Goal: Task Accomplishment & Management: Manage account settings

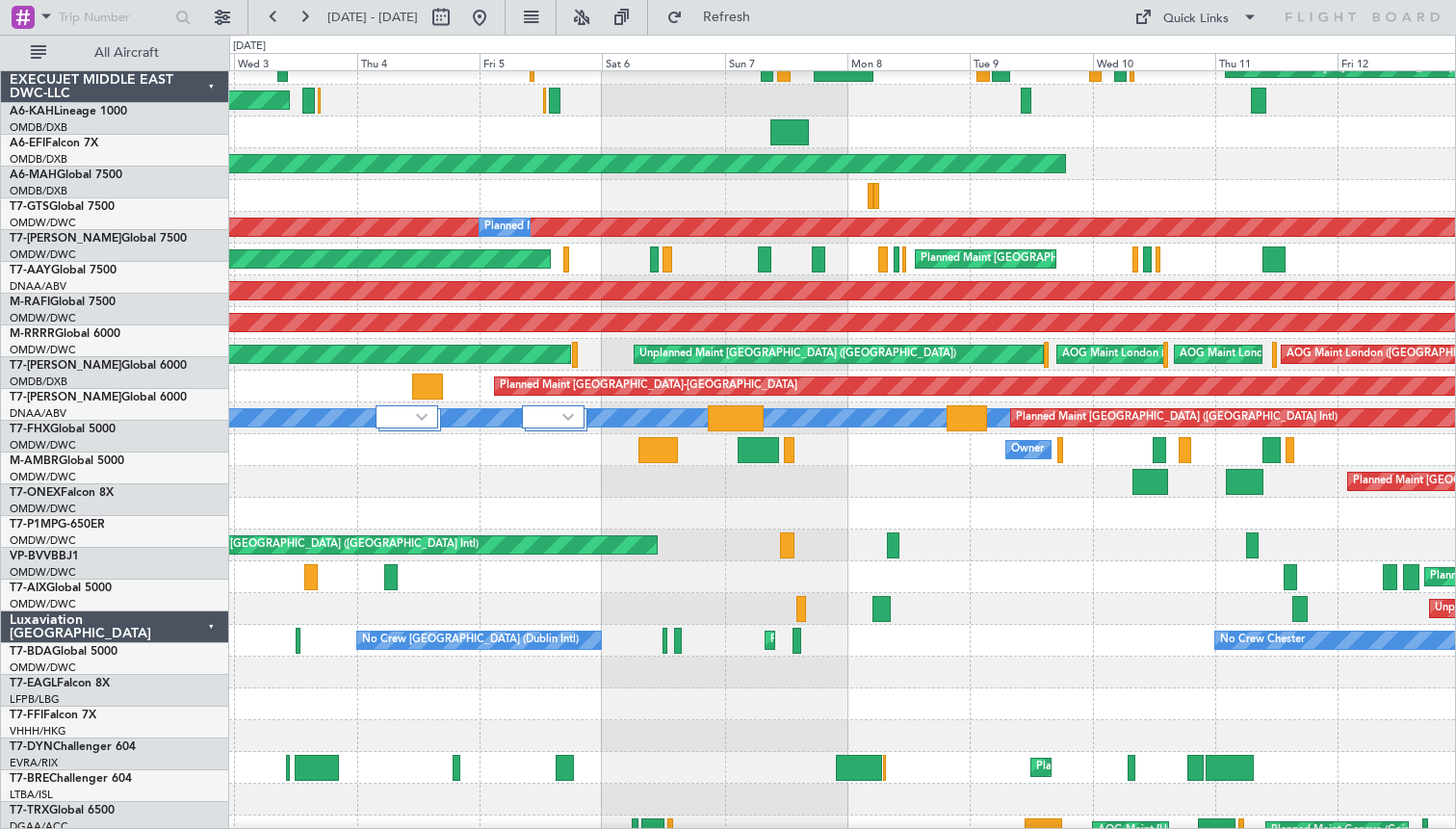
scroll to position [653, 0]
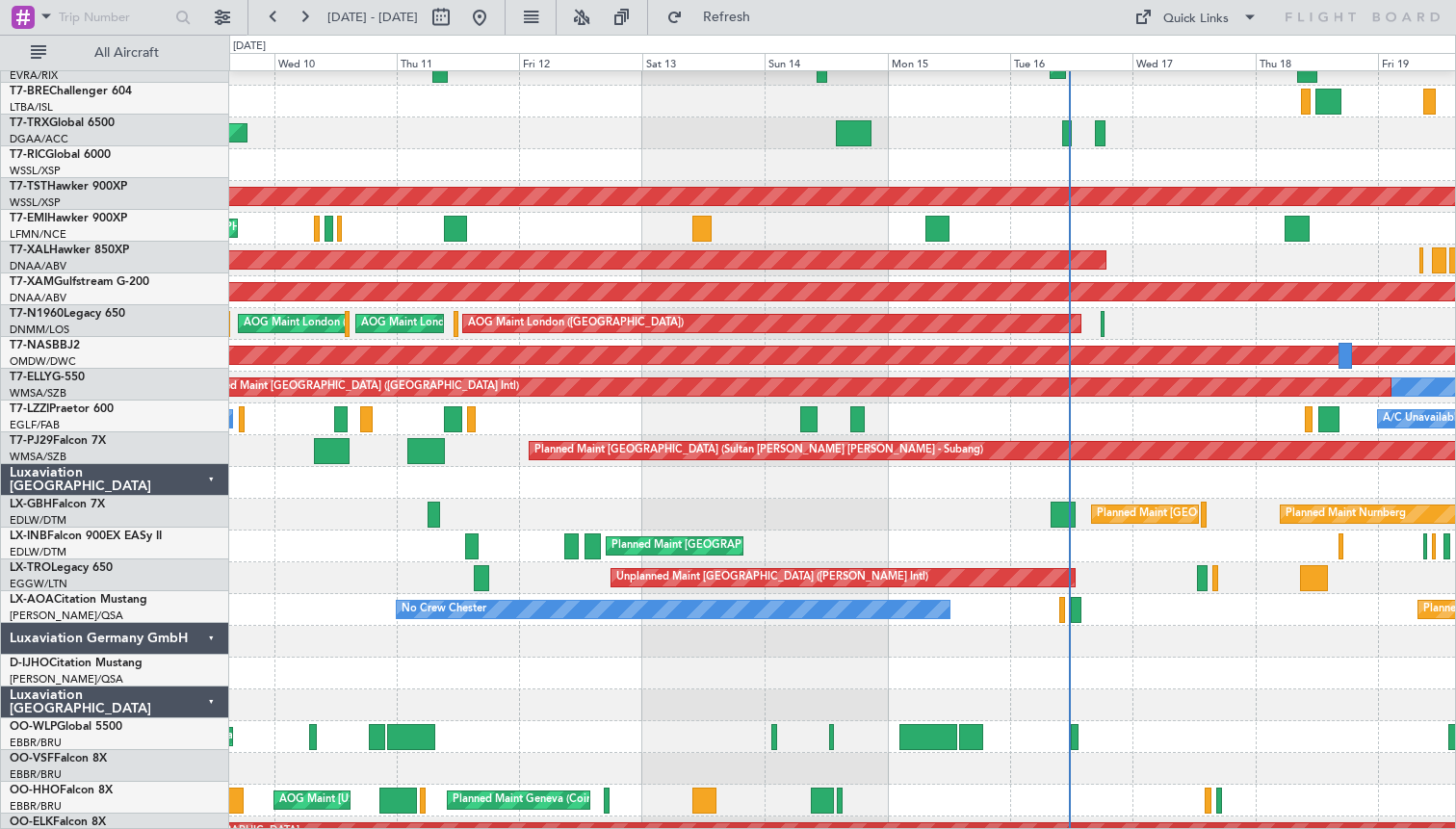
click at [419, 247] on div "Planned Maint [PERSON_NAME]" at bounding box center [841, 260] width 1225 height 31
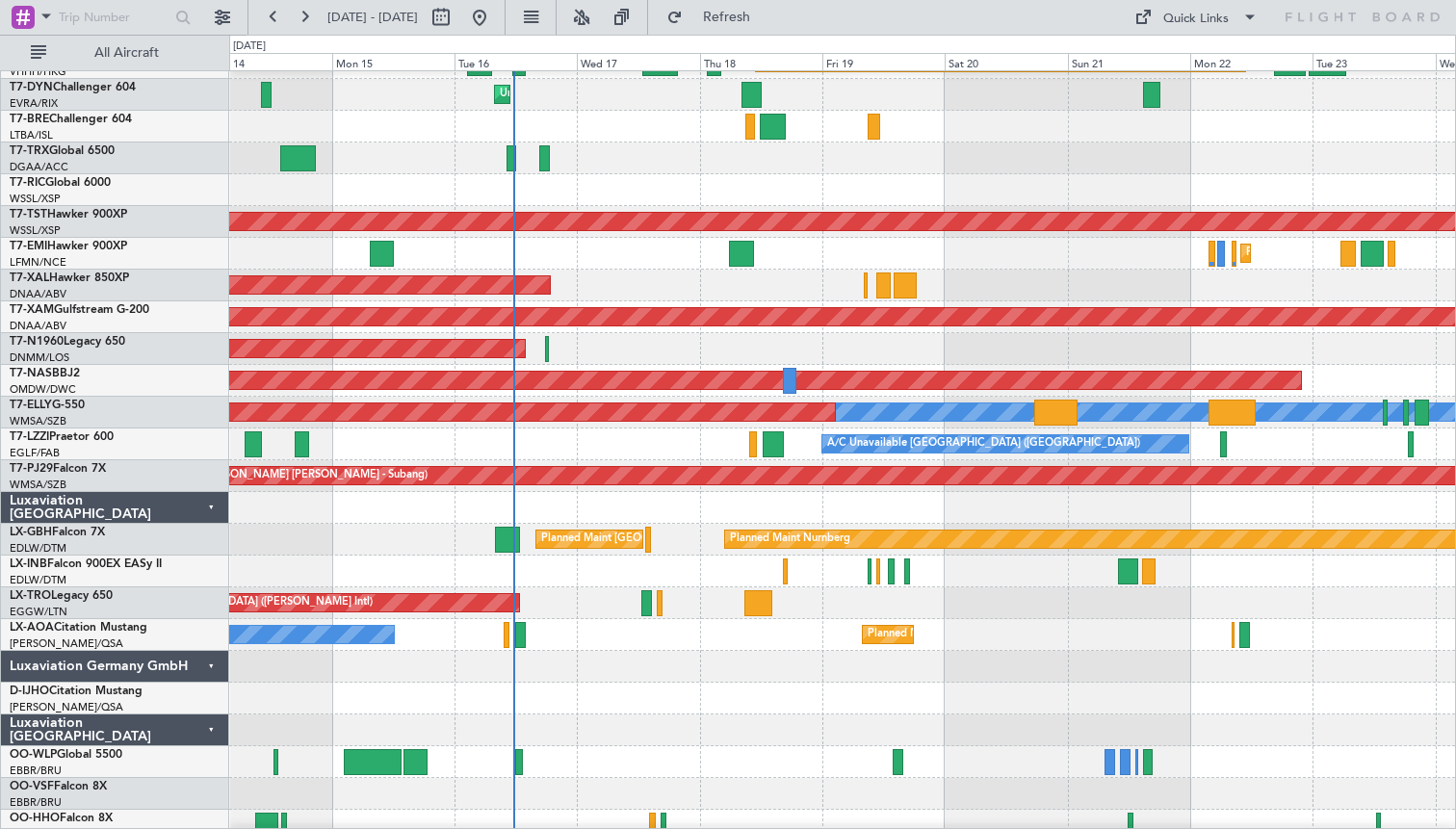
click at [314, 270] on div "Planned Maint [GEOGRAPHIC_DATA]" at bounding box center [841, 253] width 1225 height 31
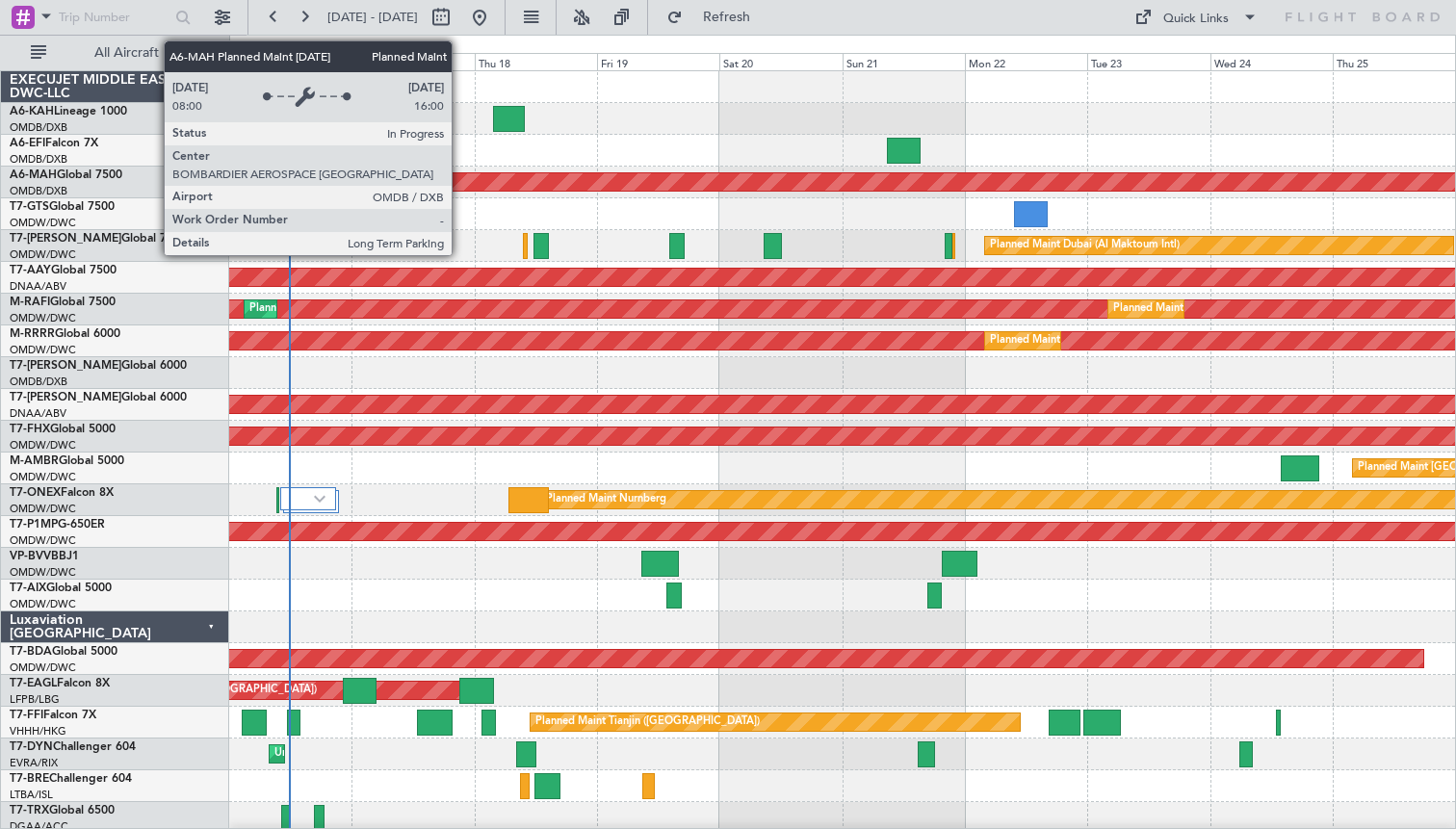
scroll to position [0, 0]
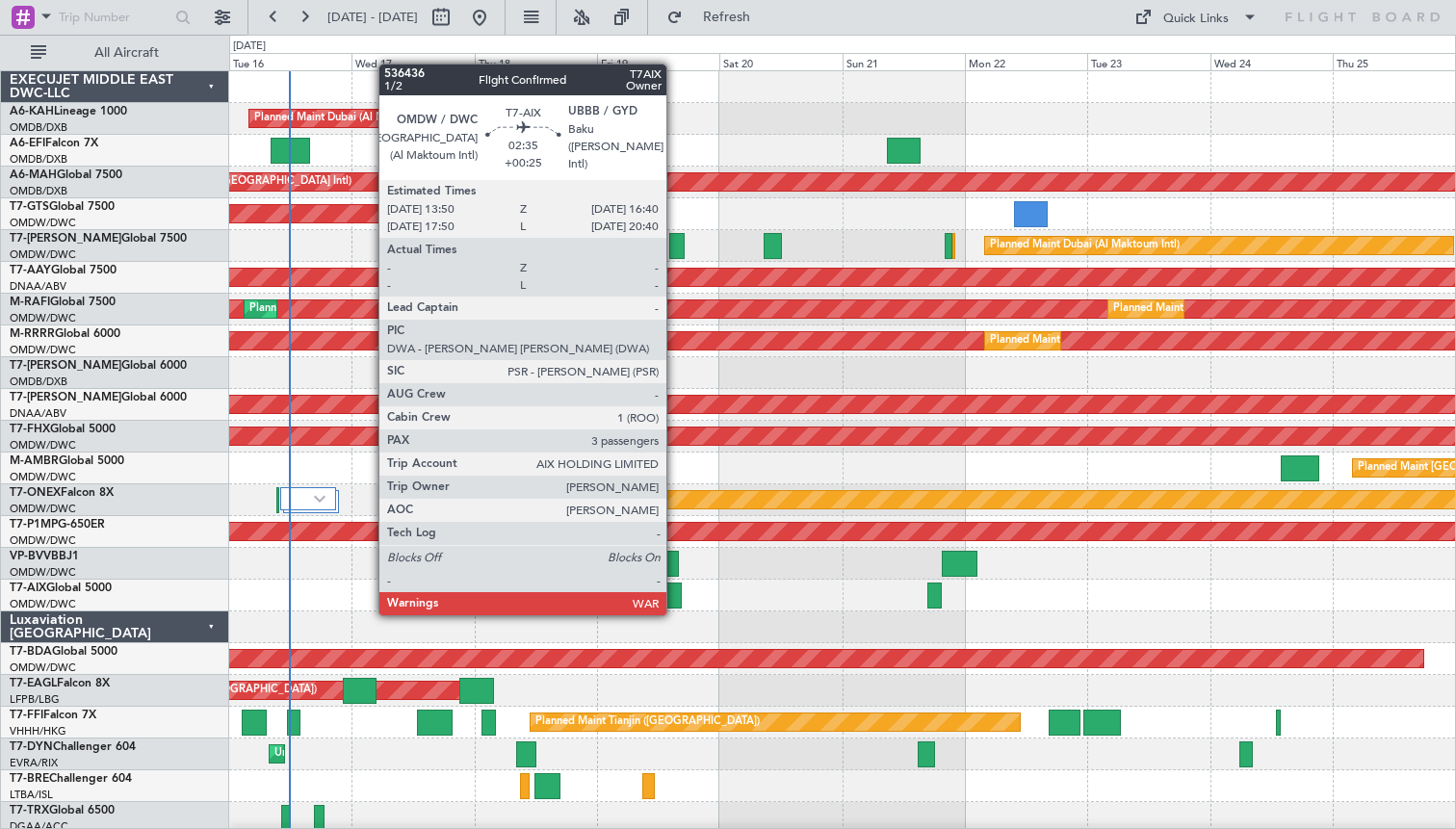
click at [675, 594] on div at bounding box center [674, 595] width 16 height 26
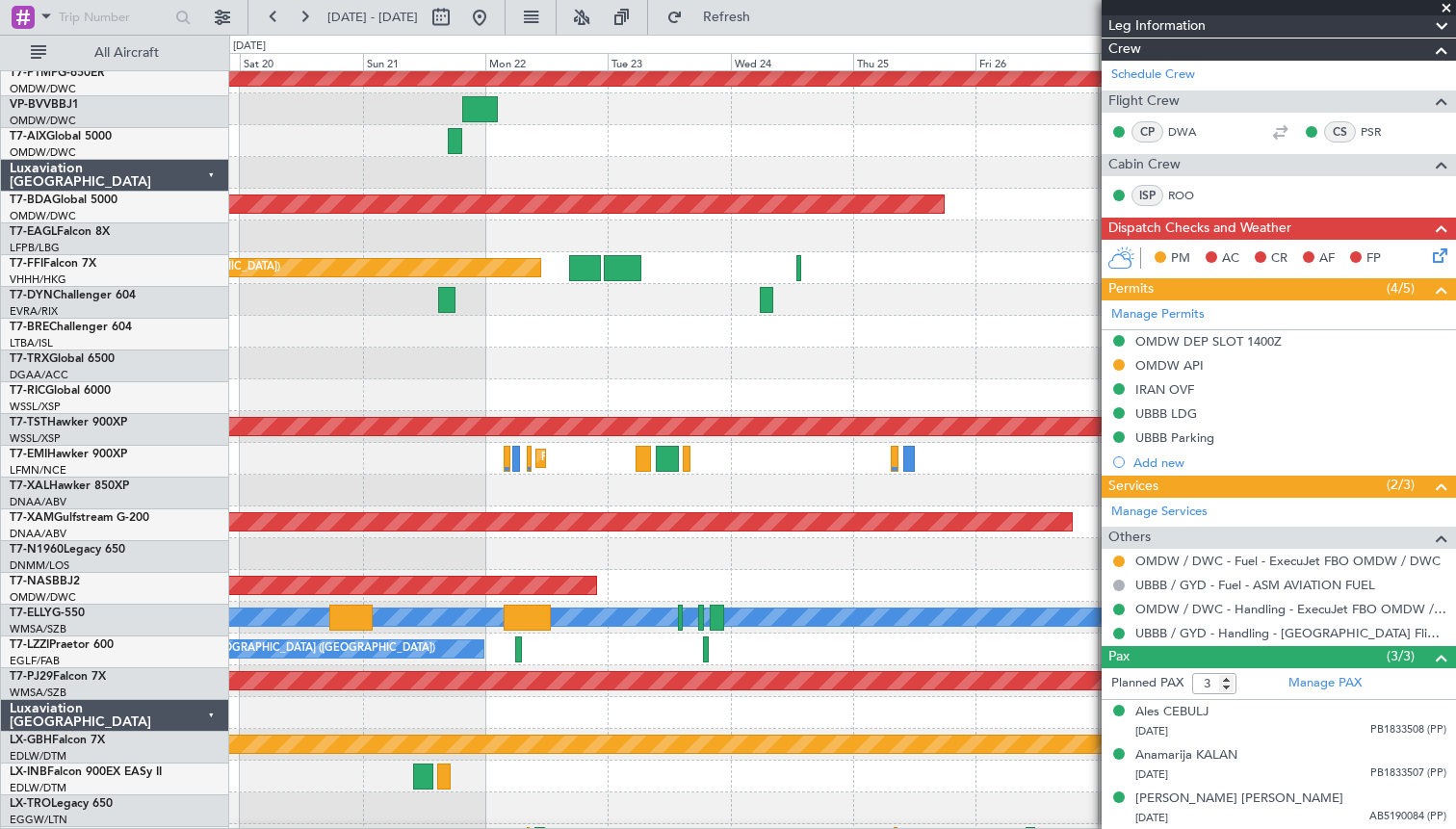
scroll to position [455, 0]
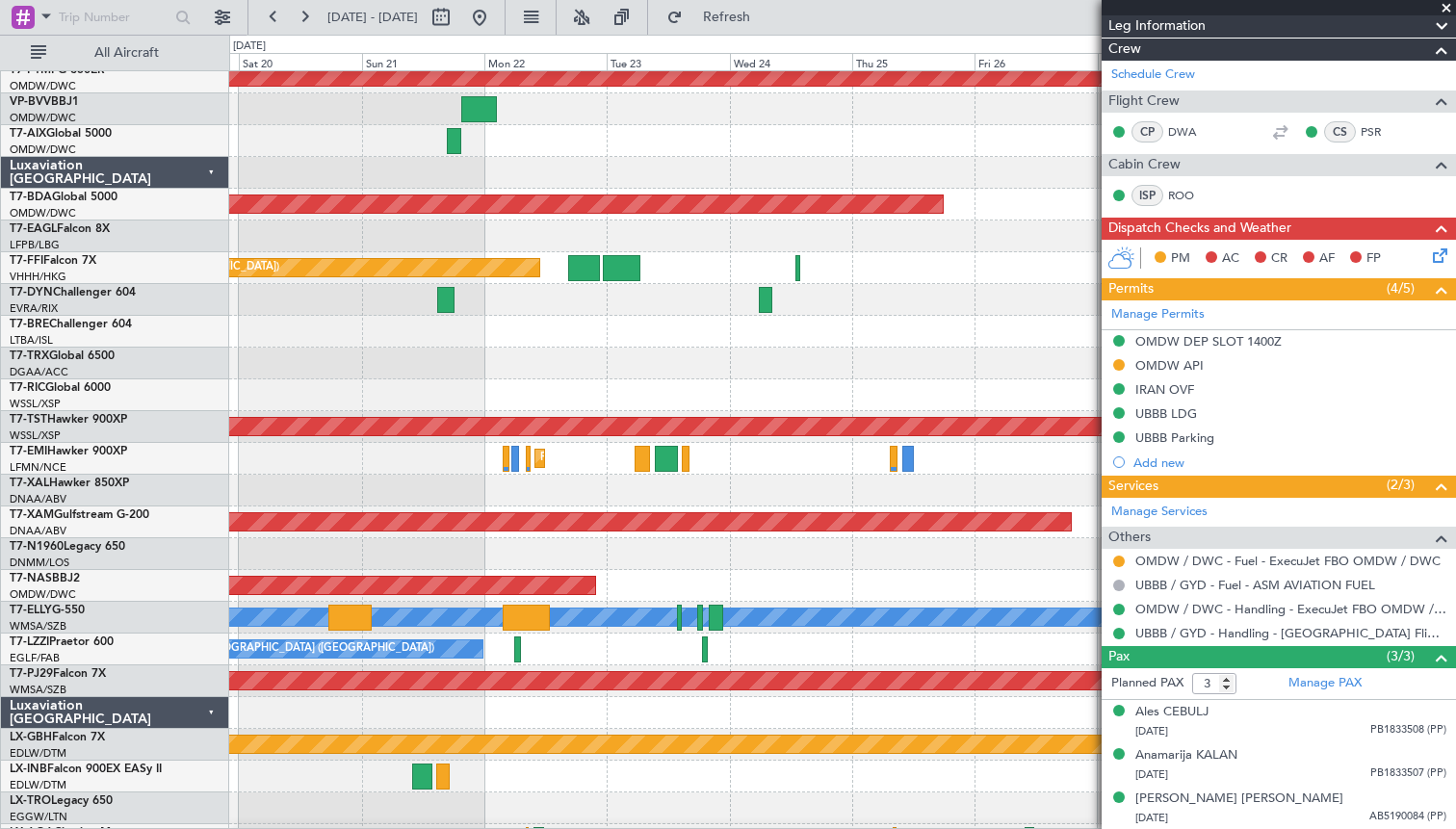
click at [592, 539] on div at bounding box center [841, 553] width 1225 height 31
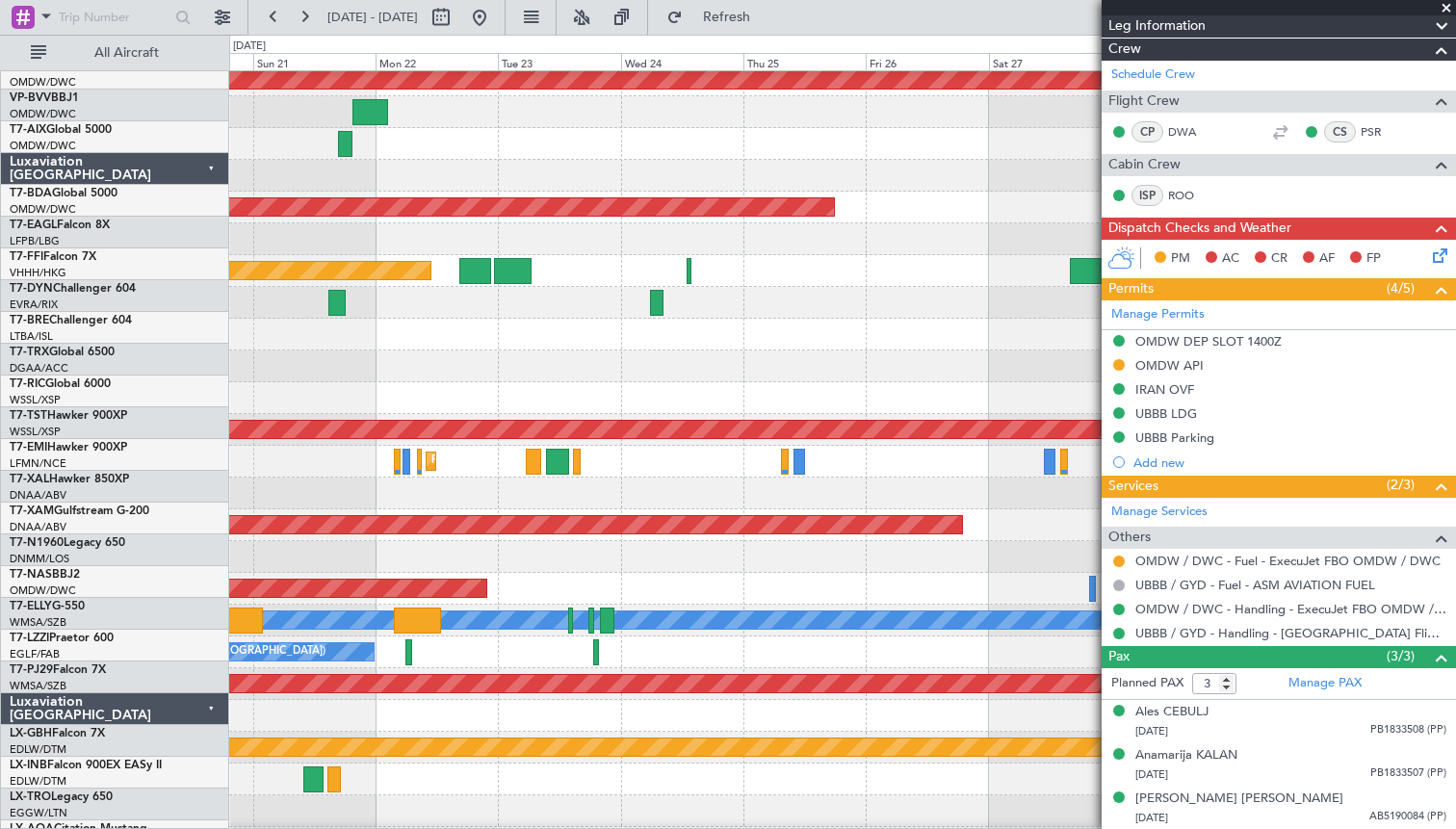
scroll to position [450, 0]
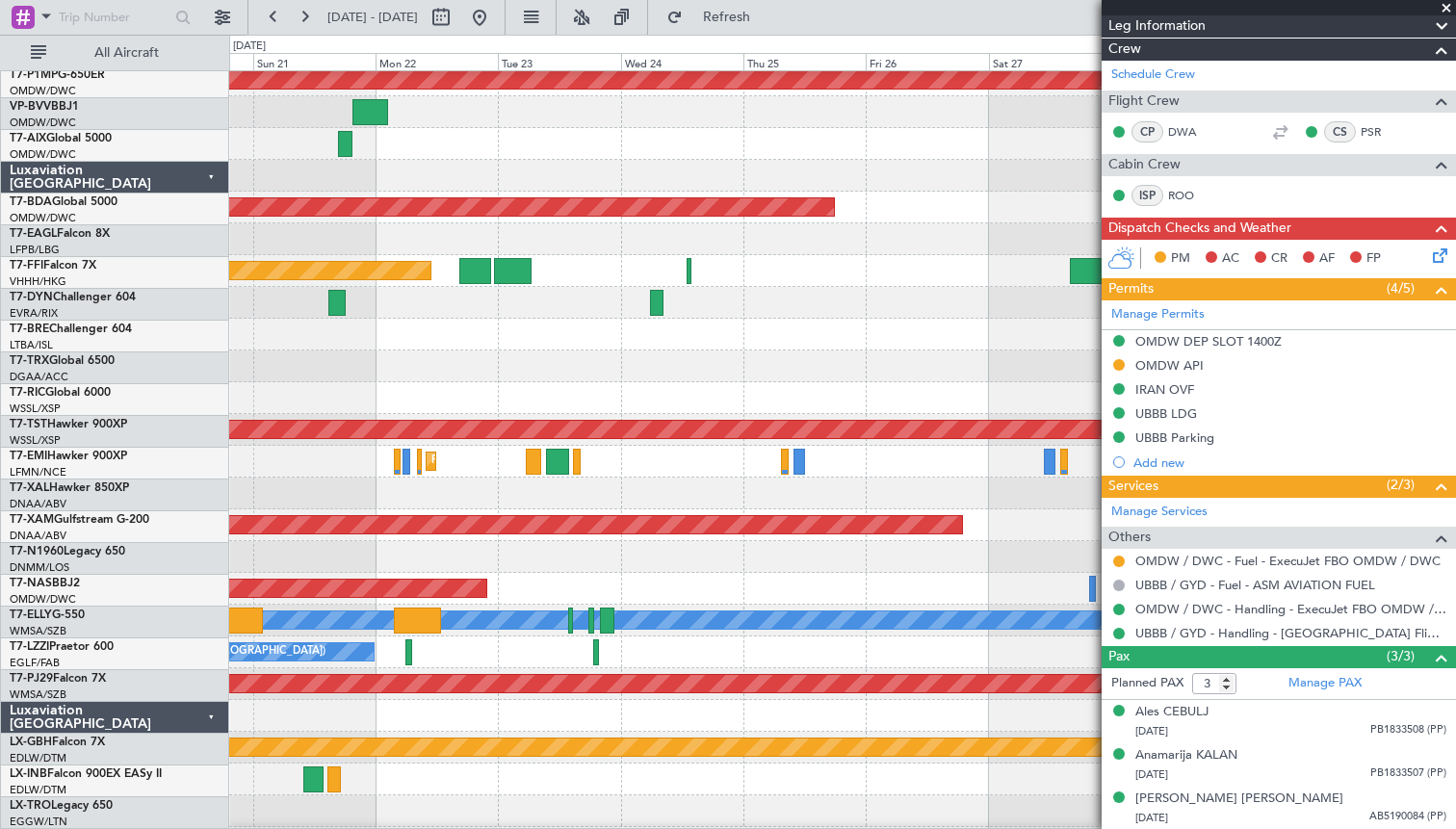
click at [681, 658] on div "A/C Unavailable [GEOGRAPHIC_DATA] ([GEOGRAPHIC_DATA])" at bounding box center [841, 652] width 1225 height 31
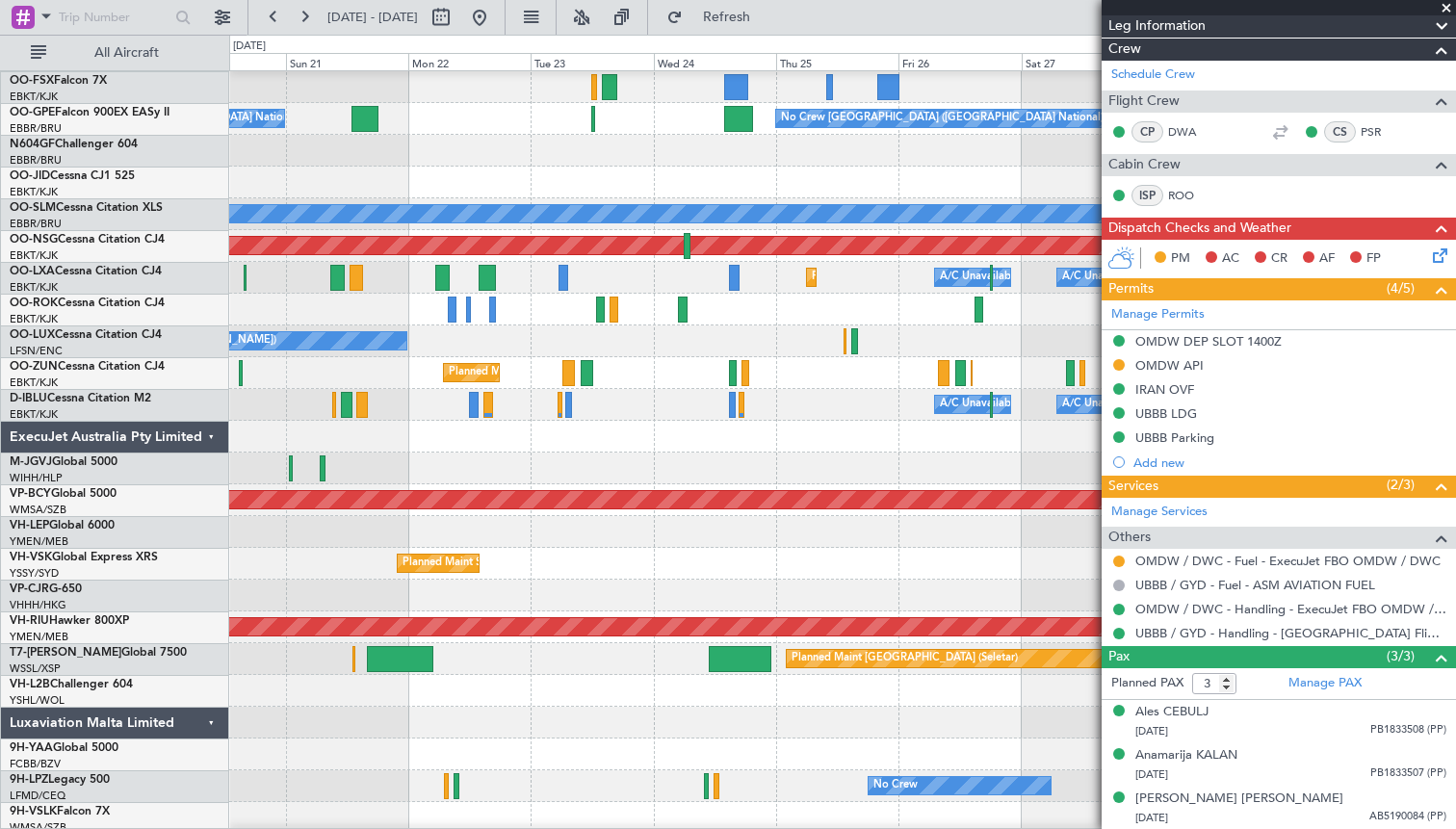
scroll to position [1556, 0]
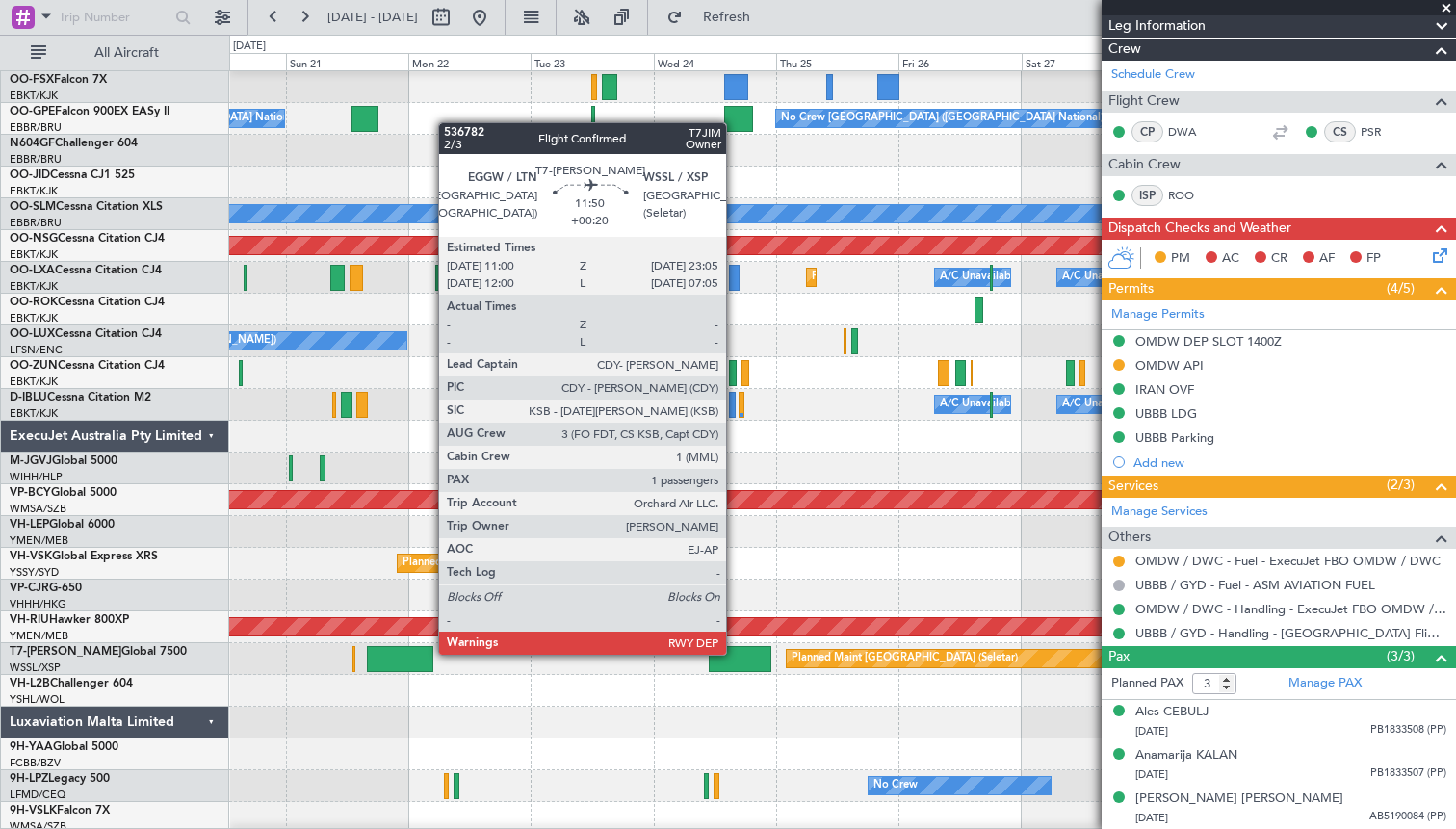
click at [734, 653] on div at bounding box center [740, 659] width 63 height 26
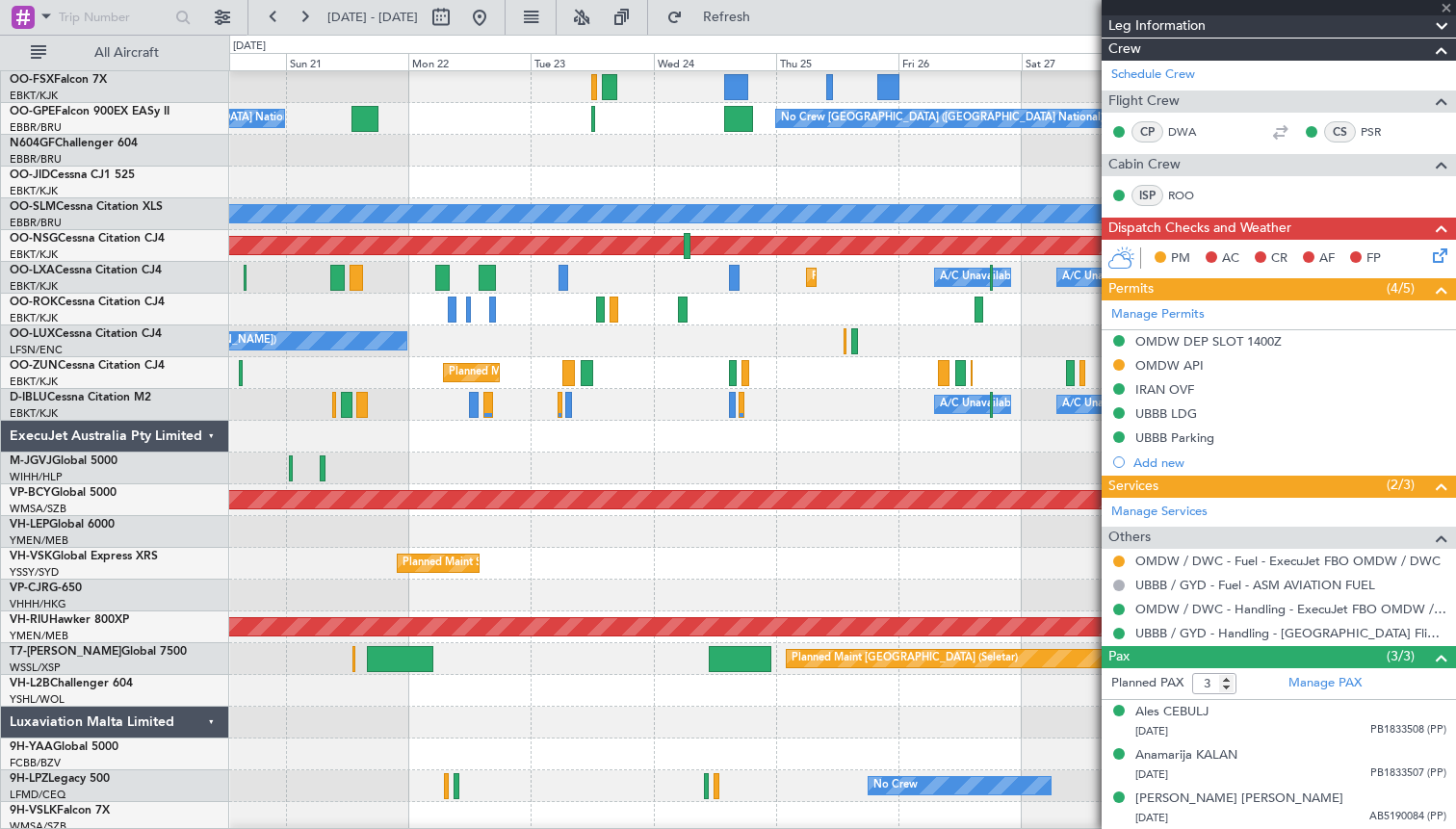
type input "+00:20"
type input "1"
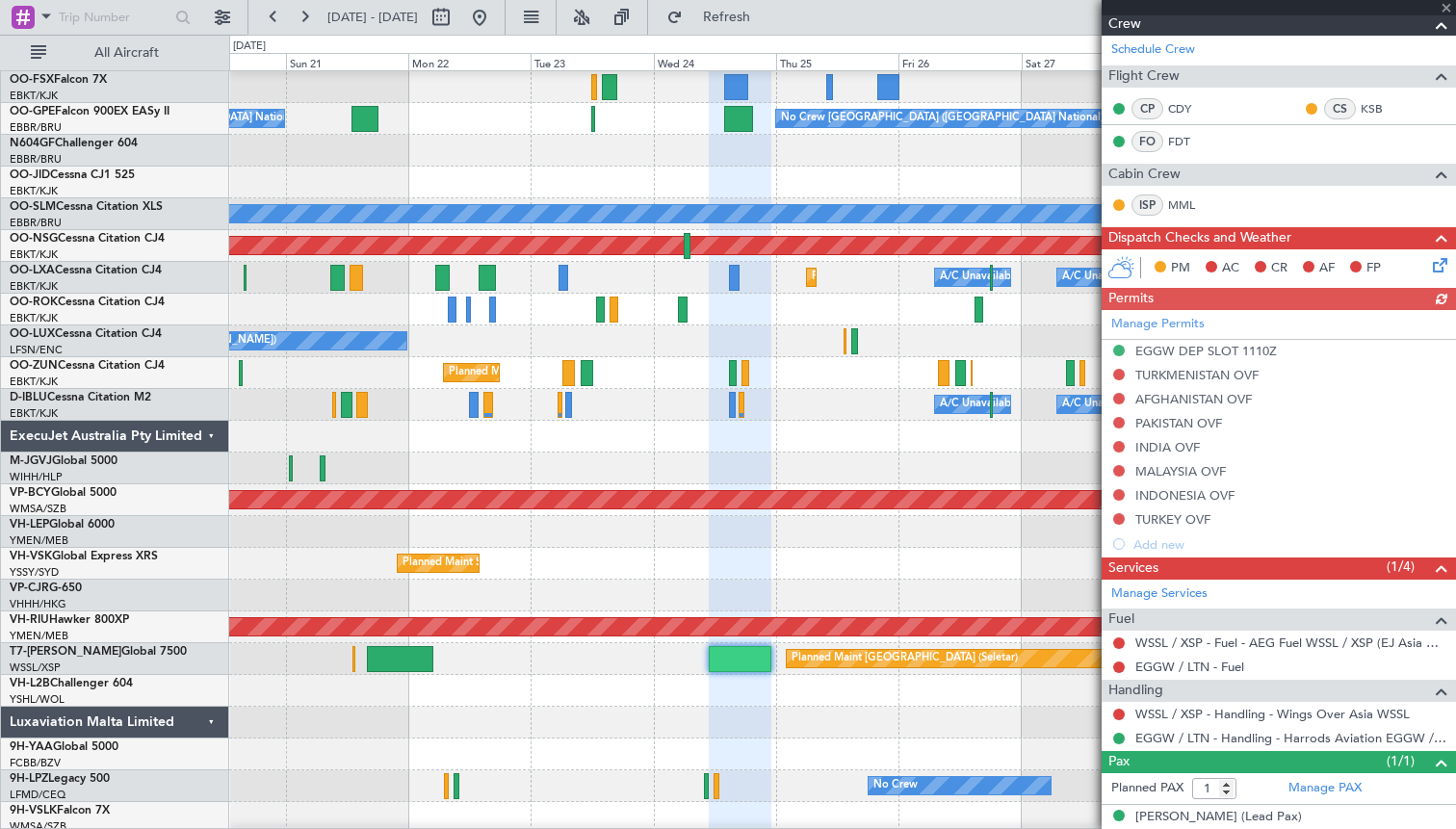
scroll to position [336, 0]
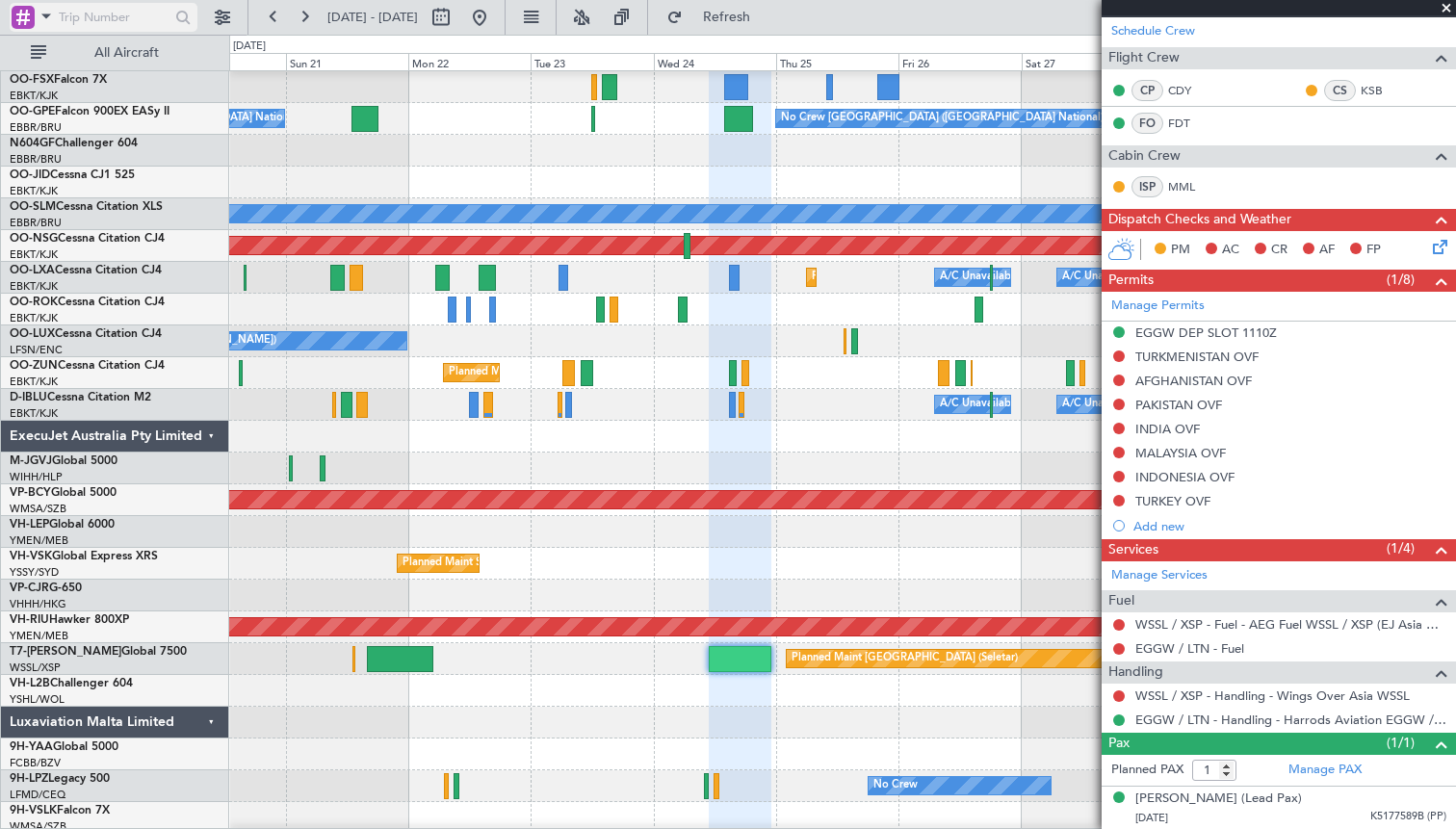
click at [134, 22] on input "text" at bounding box center [113, 18] width 110 height 29
type input "T7-lzzi"
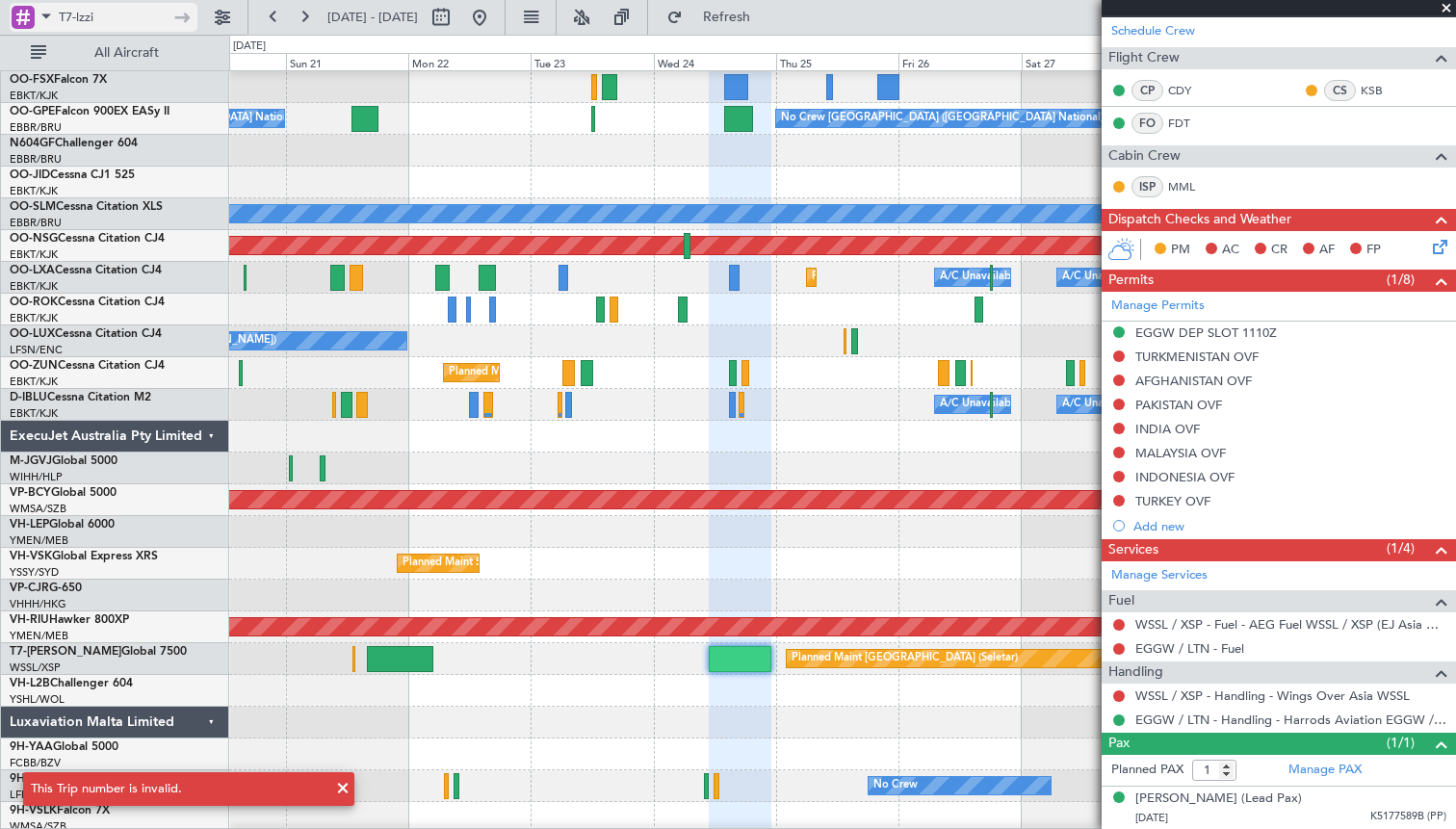
click at [59, 16] on input "T7-lzzi" at bounding box center [113, 18] width 110 height 29
click at [54, 16] on span at bounding box center [46, 16] width 23 height 24
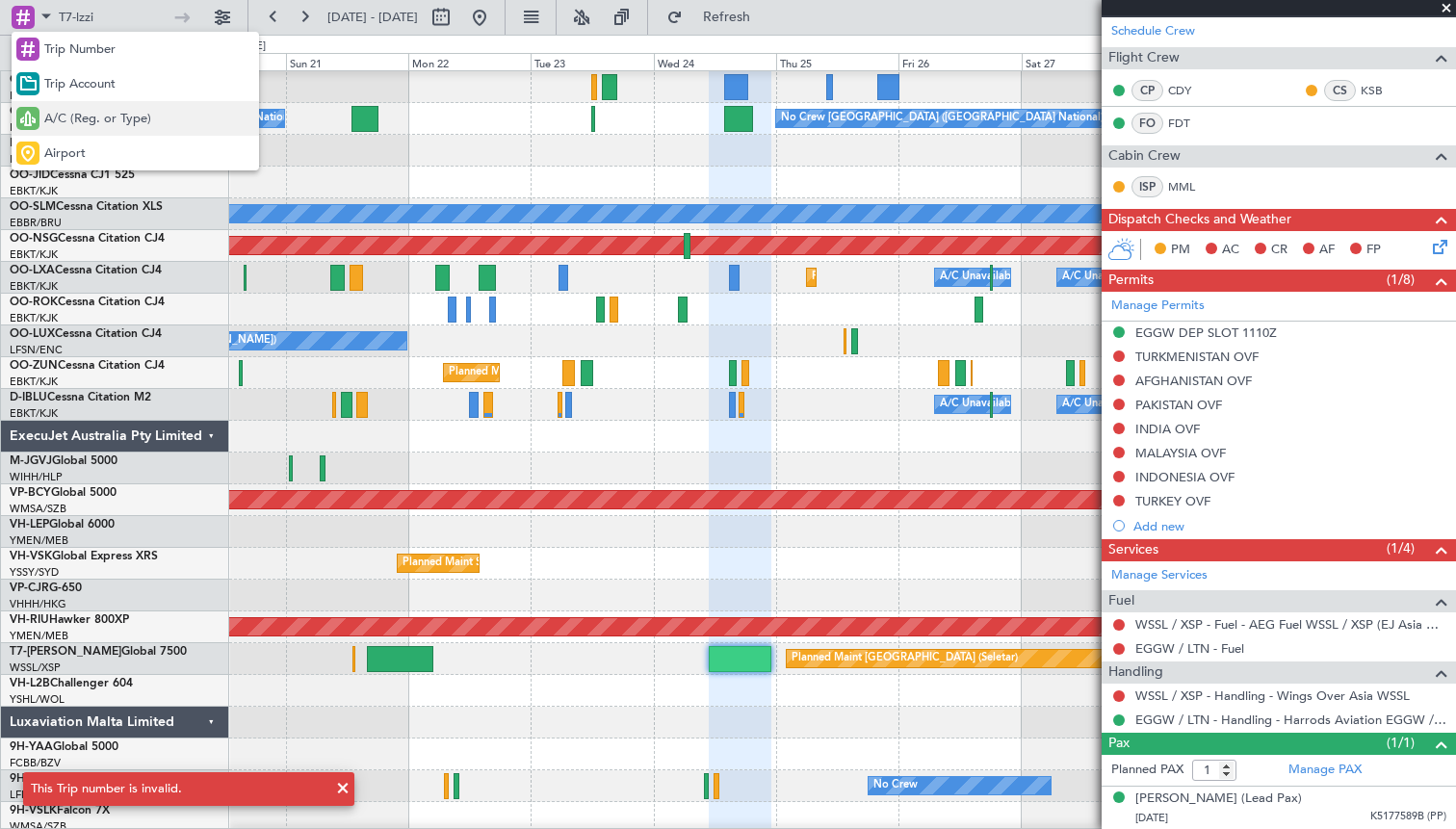
click at [70, 104] on div "A/C (Reg. or Type)" at bounding box center [135, 117] width 247 height 34
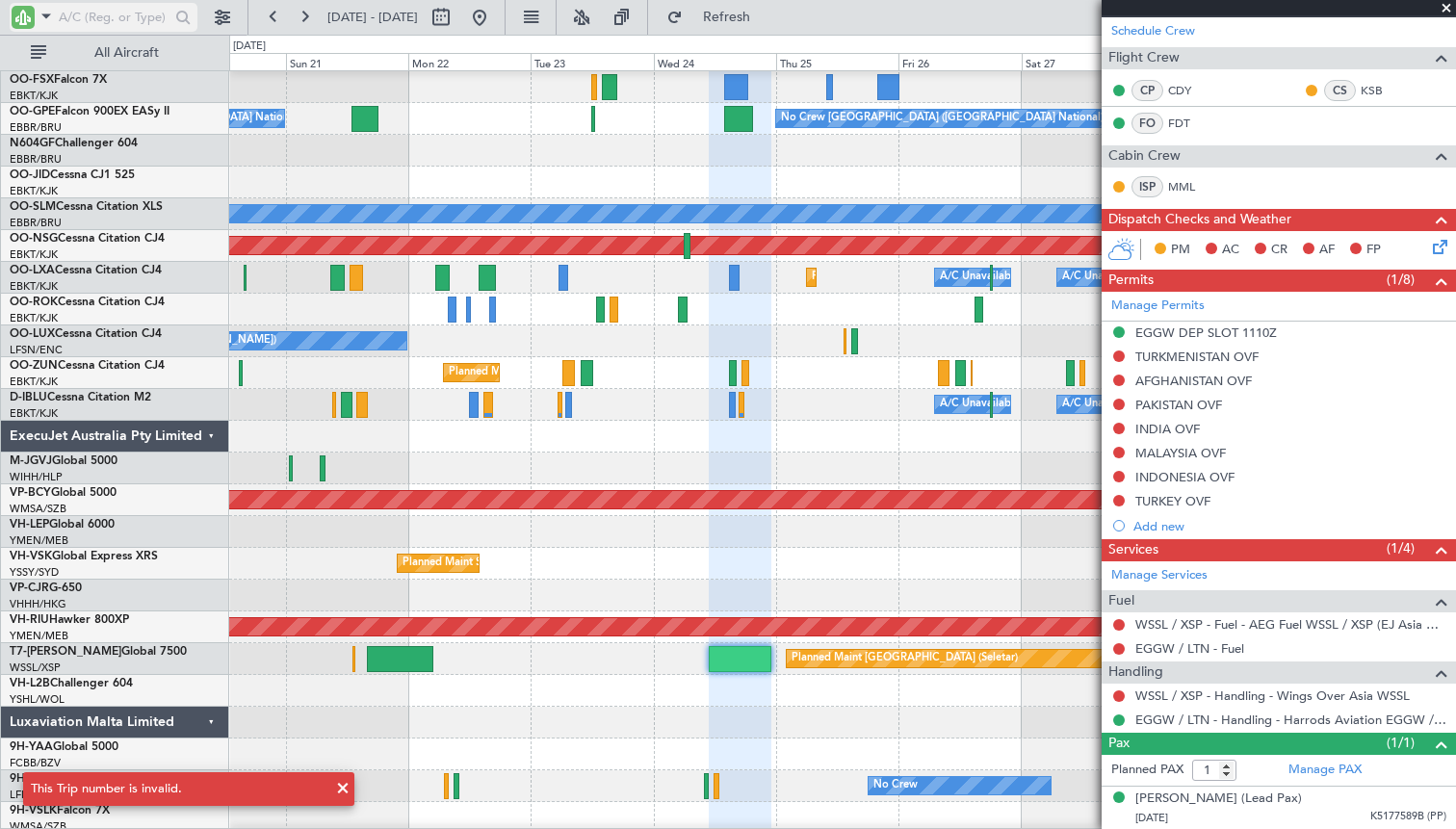
click at [122, 20] on input "text" at bounding box center [113, 18] width 110 height 29
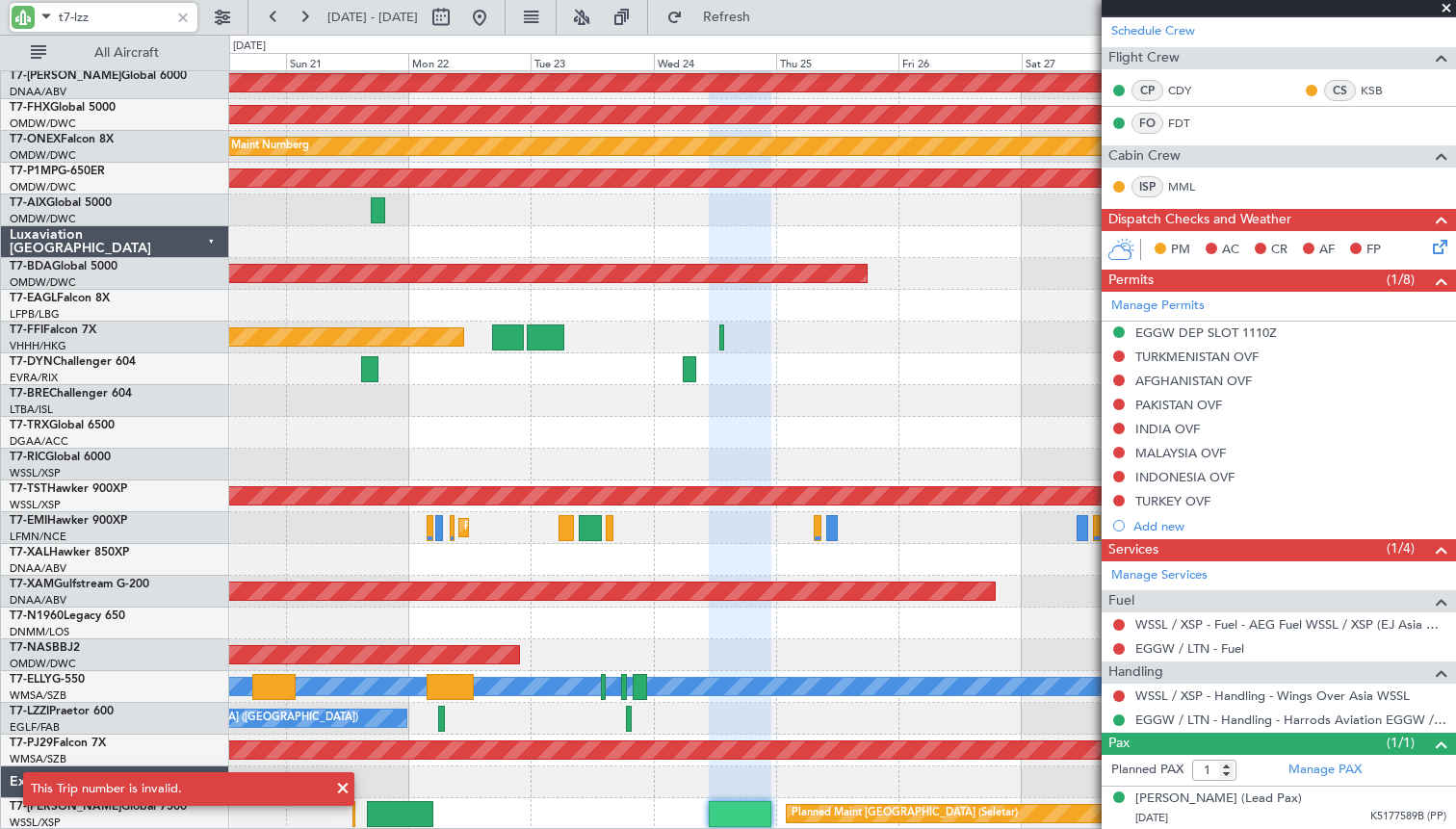
scroll to position [0, 0]
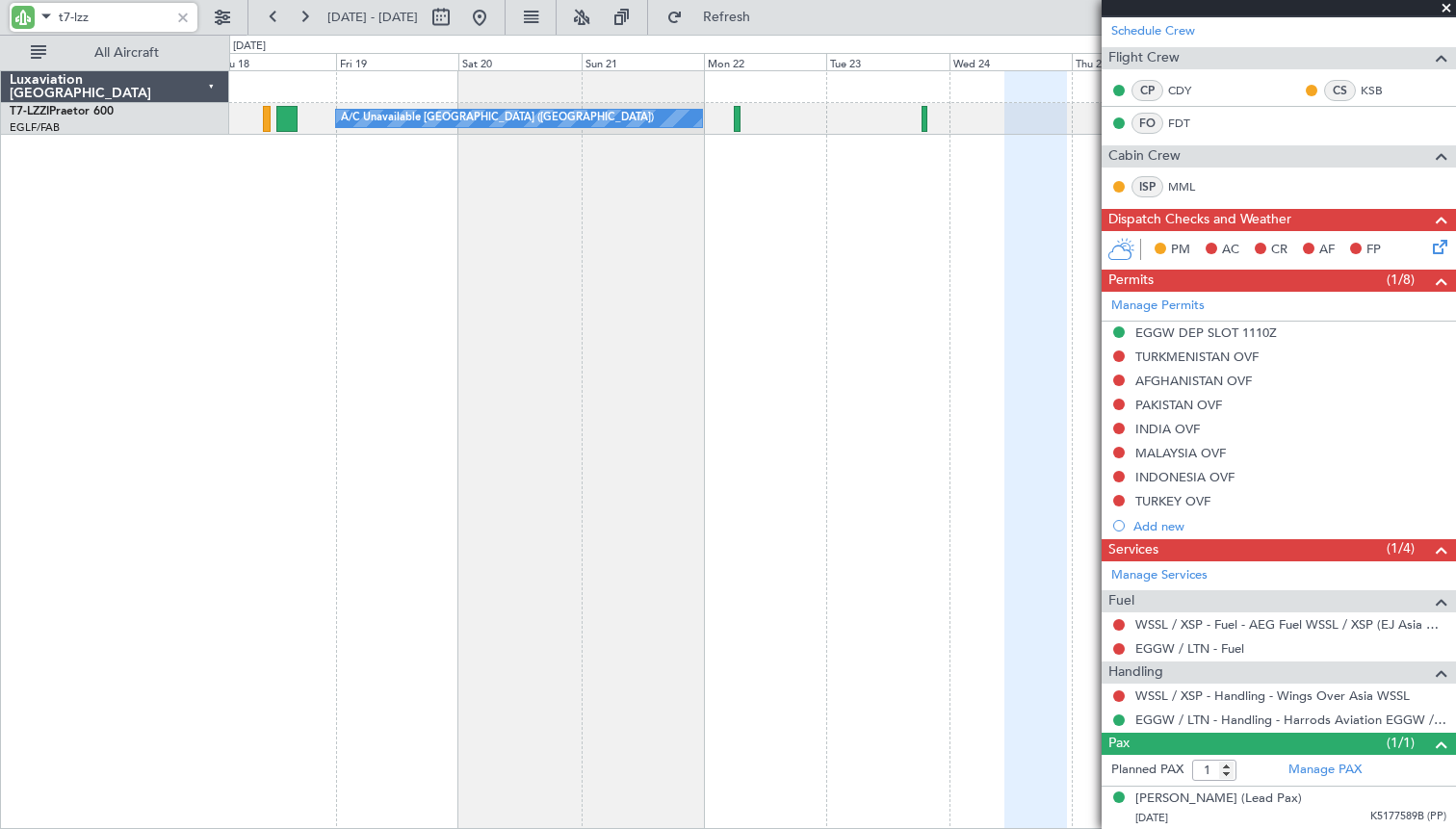
click at [989, 359] on div "A/C Unavailable [GEOGRAPHIC_DATA] ([GEOGRAPHIC_DATA])" at bounding box center [842, 450] width 1226 height 759
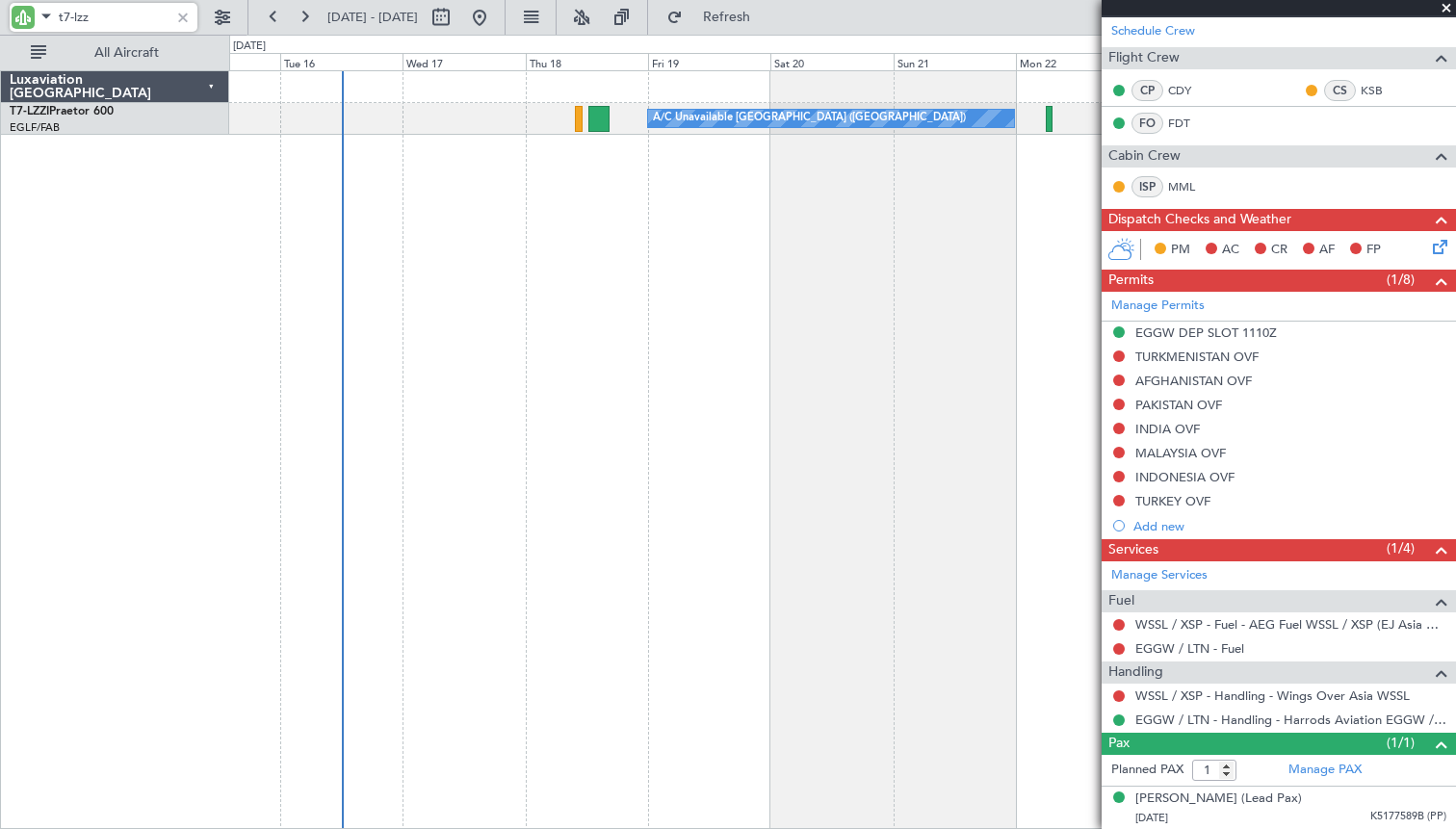
click at [964, 390] on div "A/C Unavailable [GEOGRAPHIC_DATA] ([GEOGRAPHIC_DATA])" at bounding box center [842, 450] width 1226 height 759
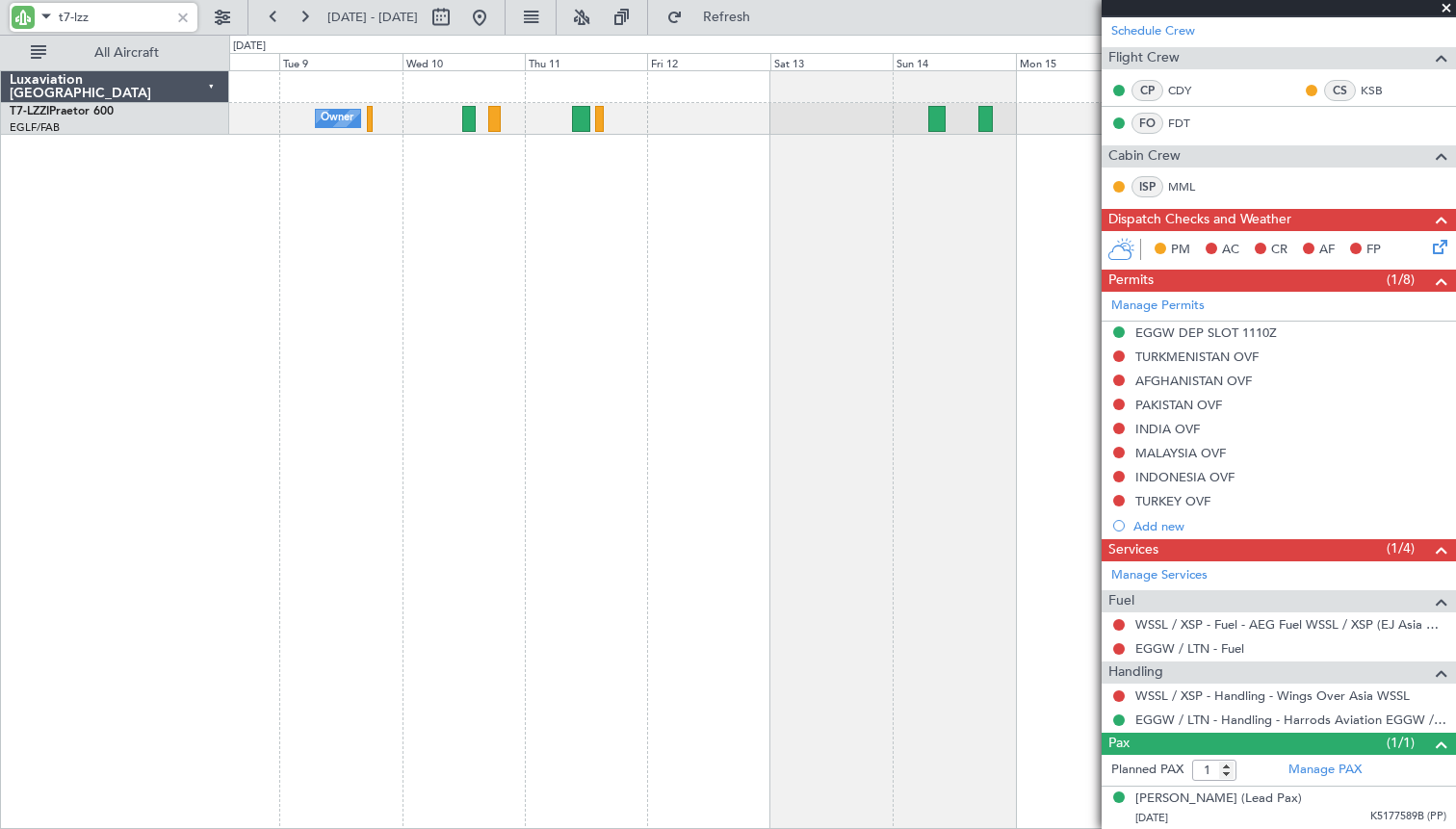
click at [867, 381] on div "Owner A/C Unavailable [GEOGRAPHIC_DATA] ([GEOGRAPHIC_DATA])" at bounding box center [842, 450] width 1226 height 759
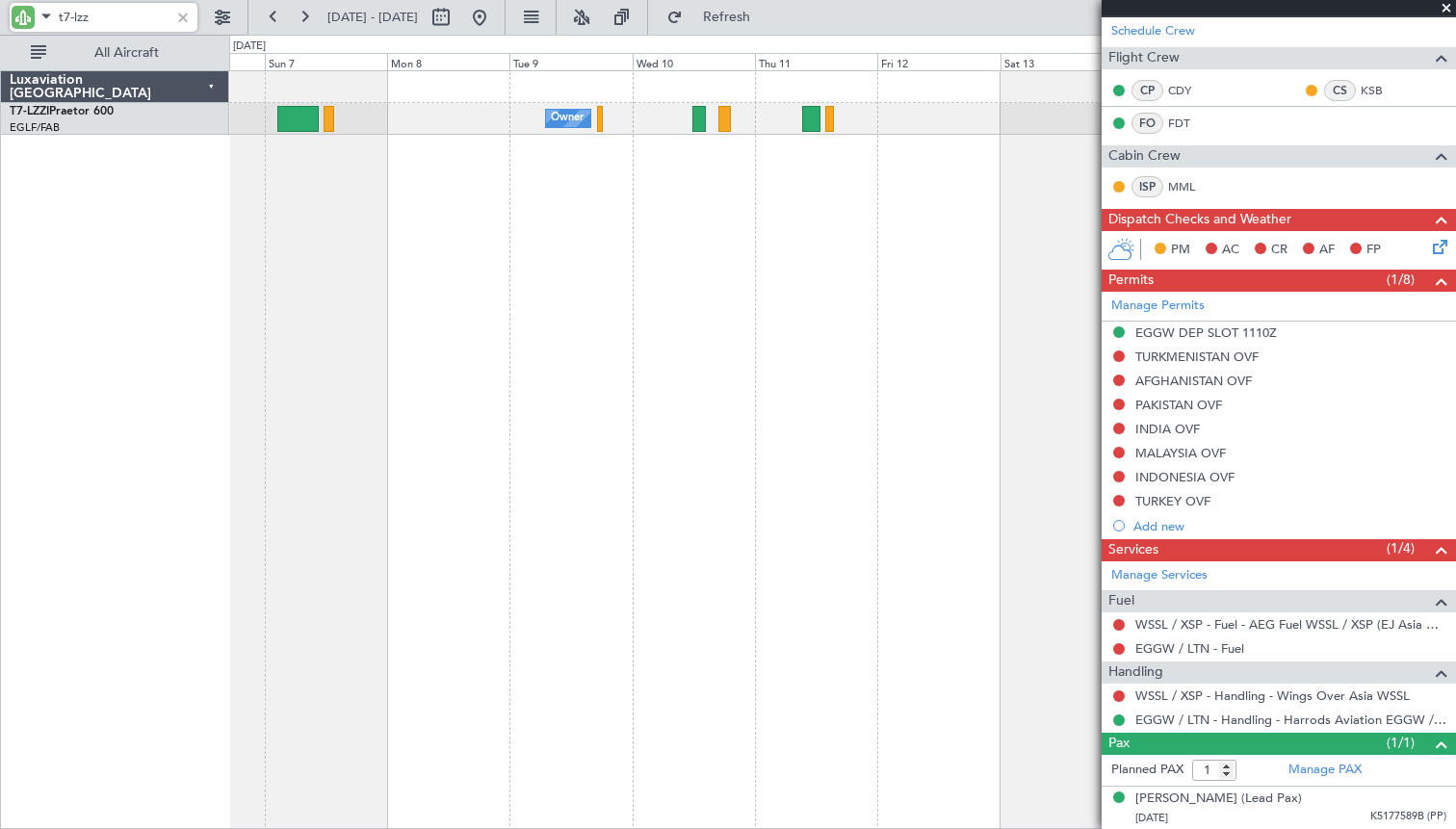
click at [684, 316] on div "Owner A/C Unavailable [GEOGRAPHIC_DATA] ([GEOGRAPHIC_DATA])" at bounding box center [842, 450] width 1226 height 759
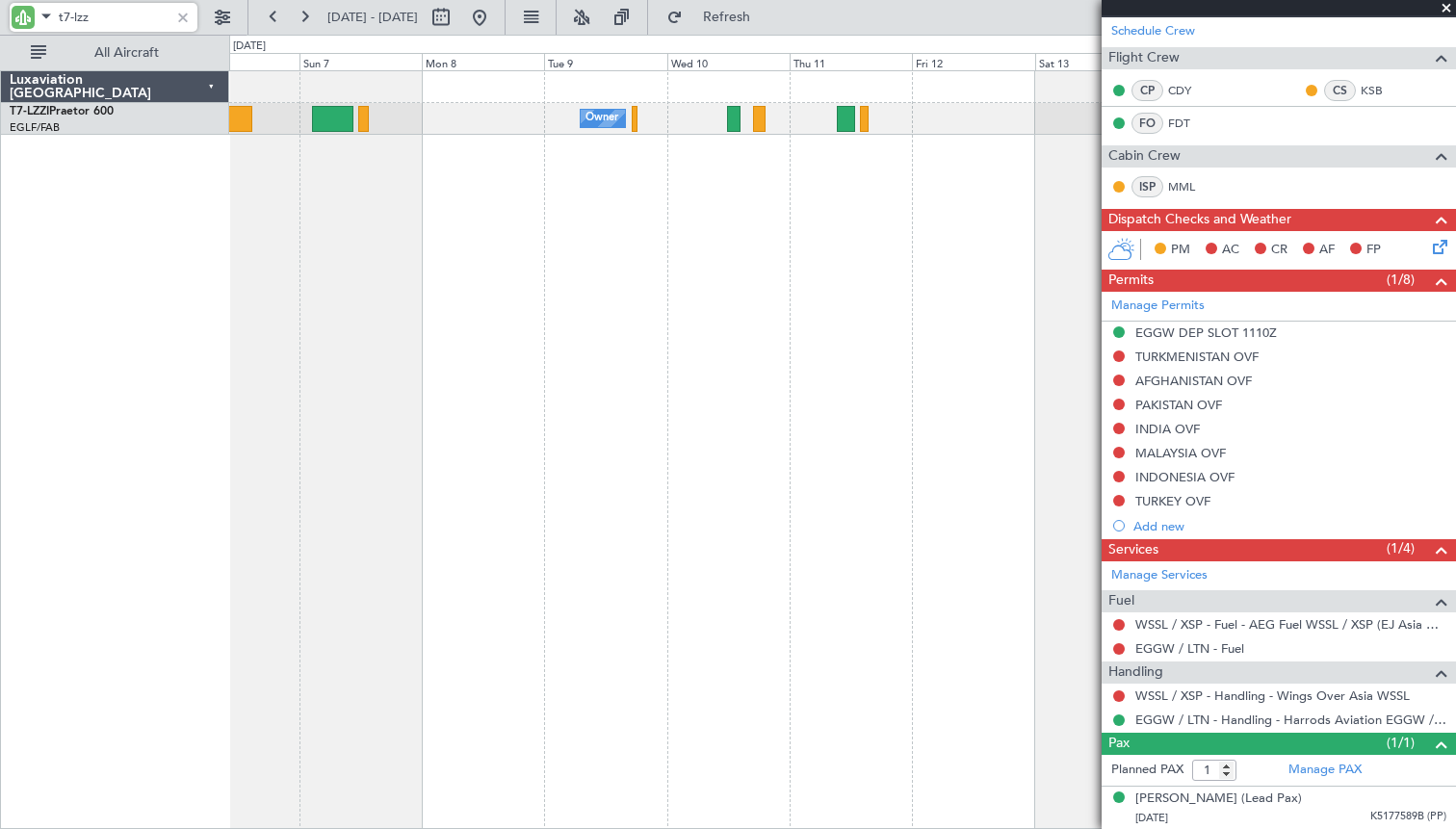
type input "t7-lzz"
click at [495, 29] on button at bounding box center [480, 18] width 31 height 31
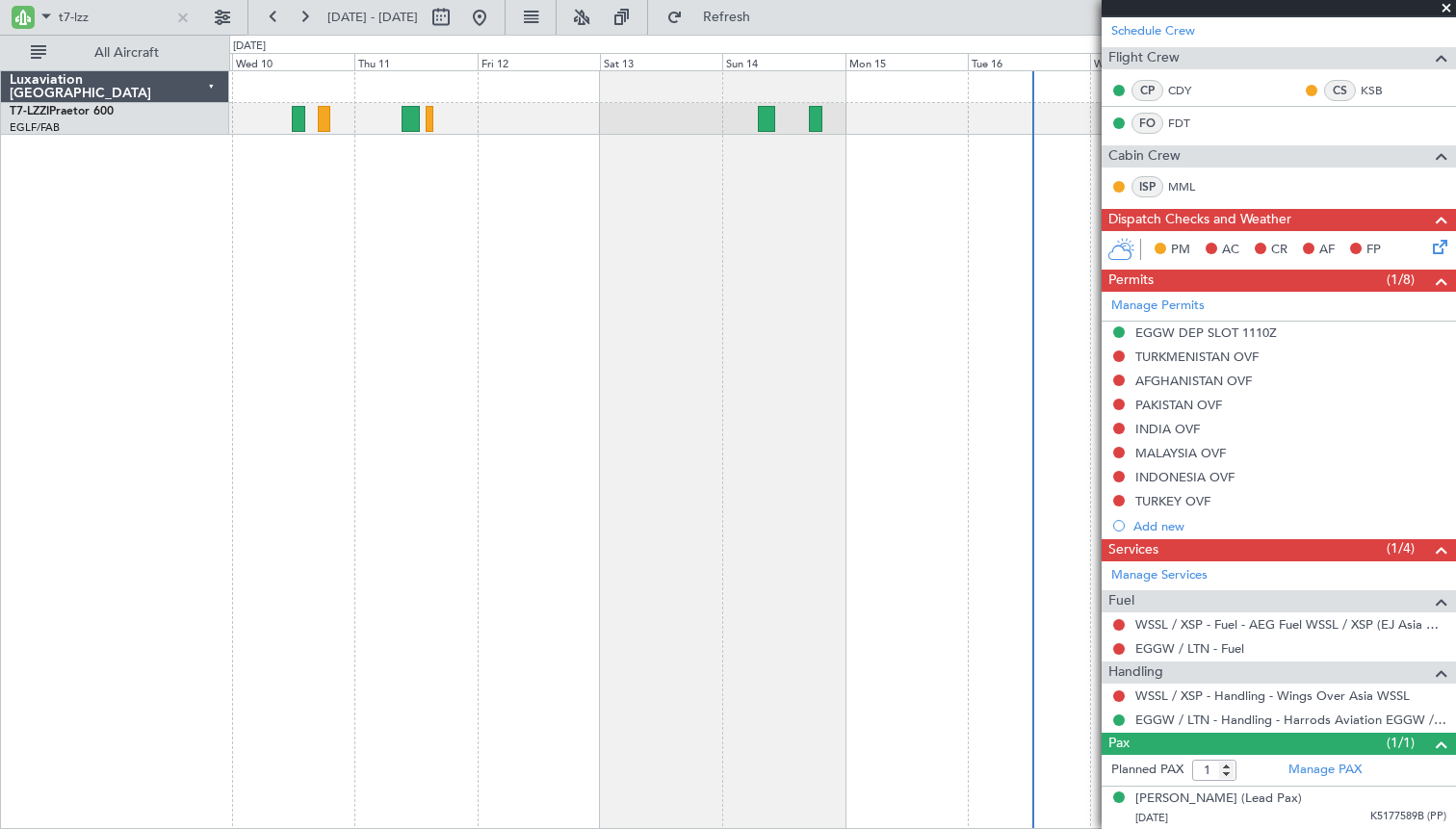
click at [848, 261] on div "A/C Unavailable [GEOGRAPHIC_DATA] ([GEOGRAPHIC_DATA]) Owner" at bounding box center [842, 450] width 1226 height 759
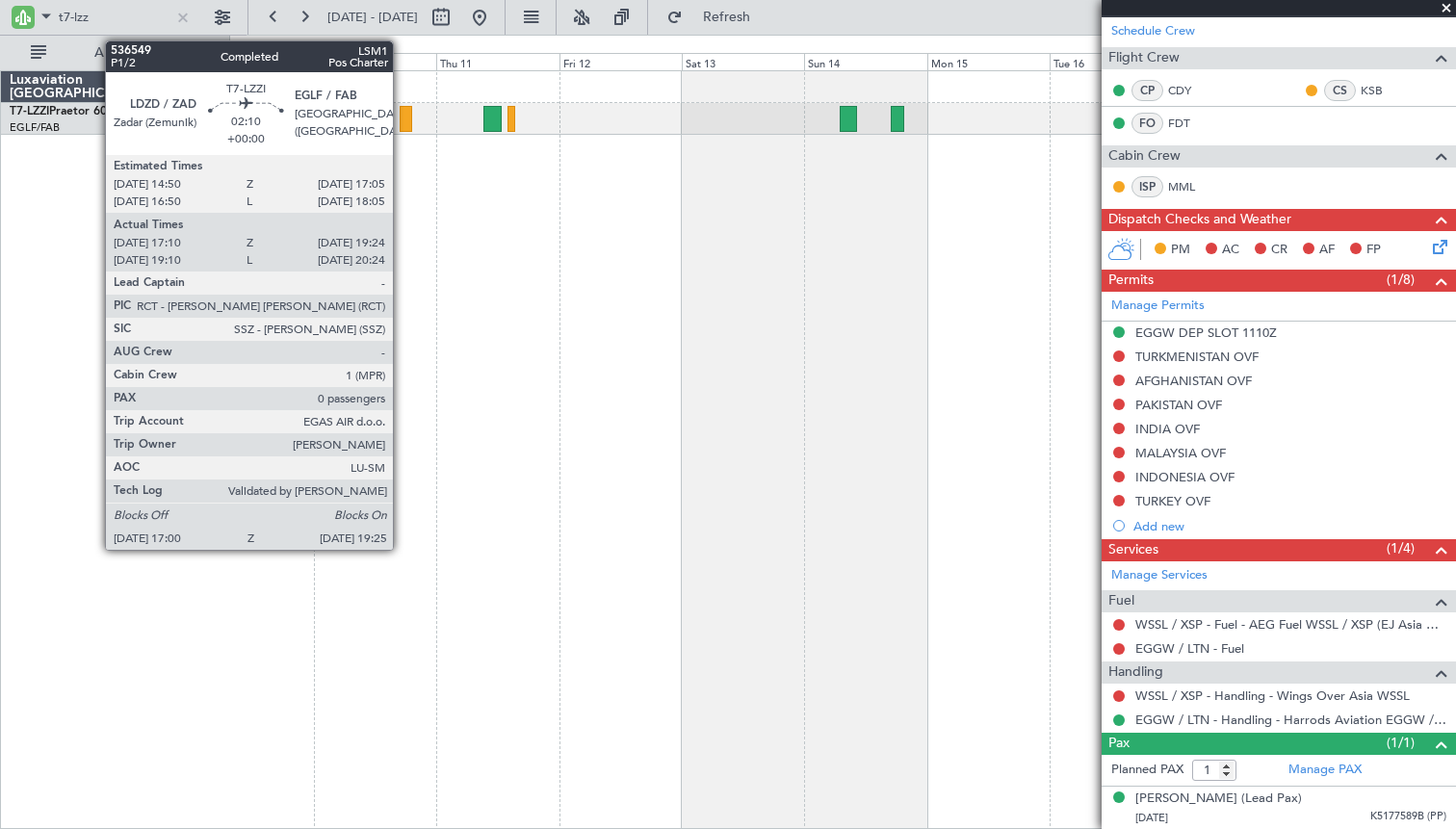
click at [402, 116] on div at bounding box center [406, 118] width 13 height 26
type input "17:10"
type input "19:19"
type input "0"
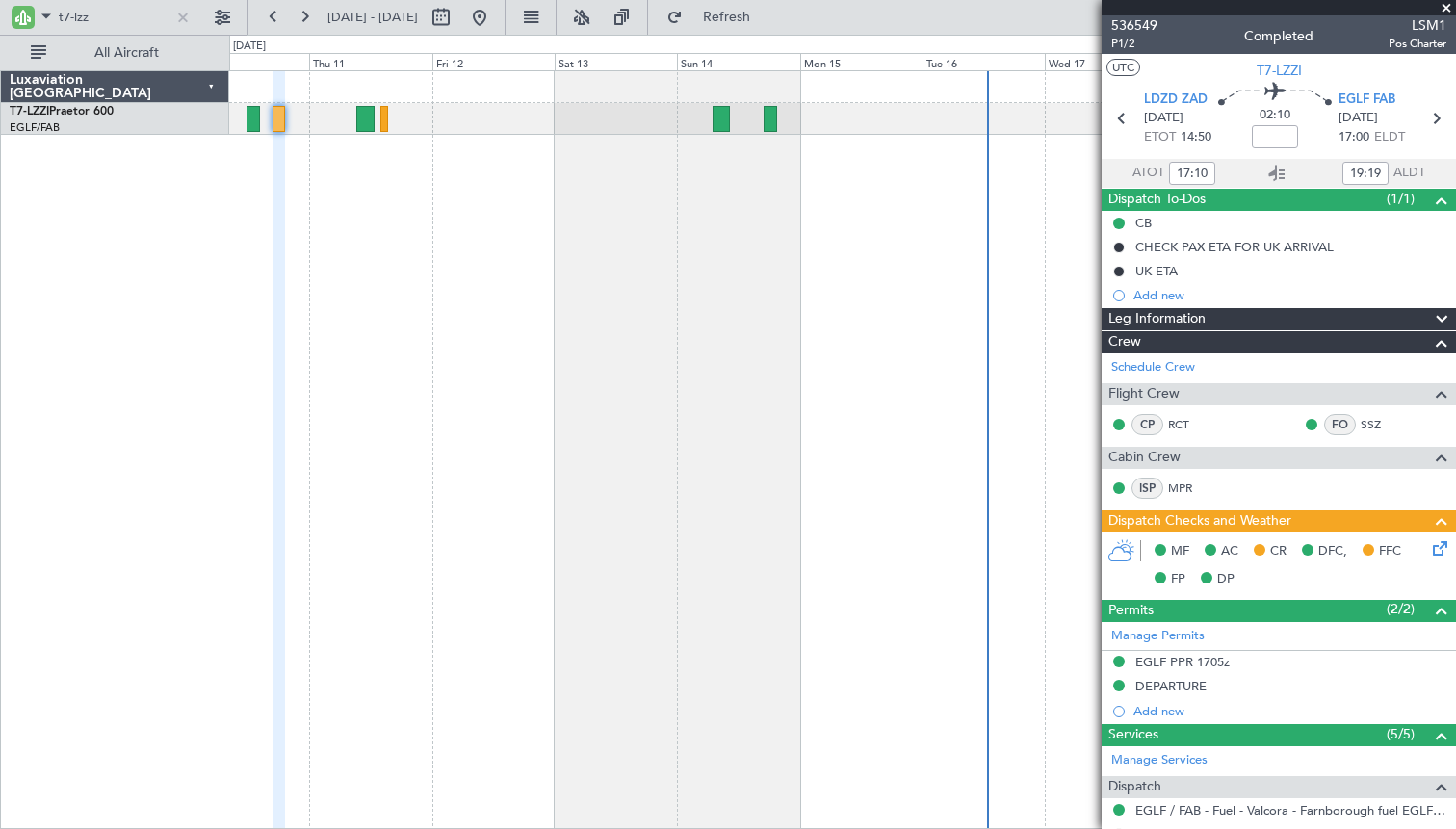
click at [432, 232] on div "A/C Unavailable [GEOGRAPHIC_DATA] ([GEOGRAPHIC_DATA]) Owner" at bounding box center [842, 450] width 1226 height 759
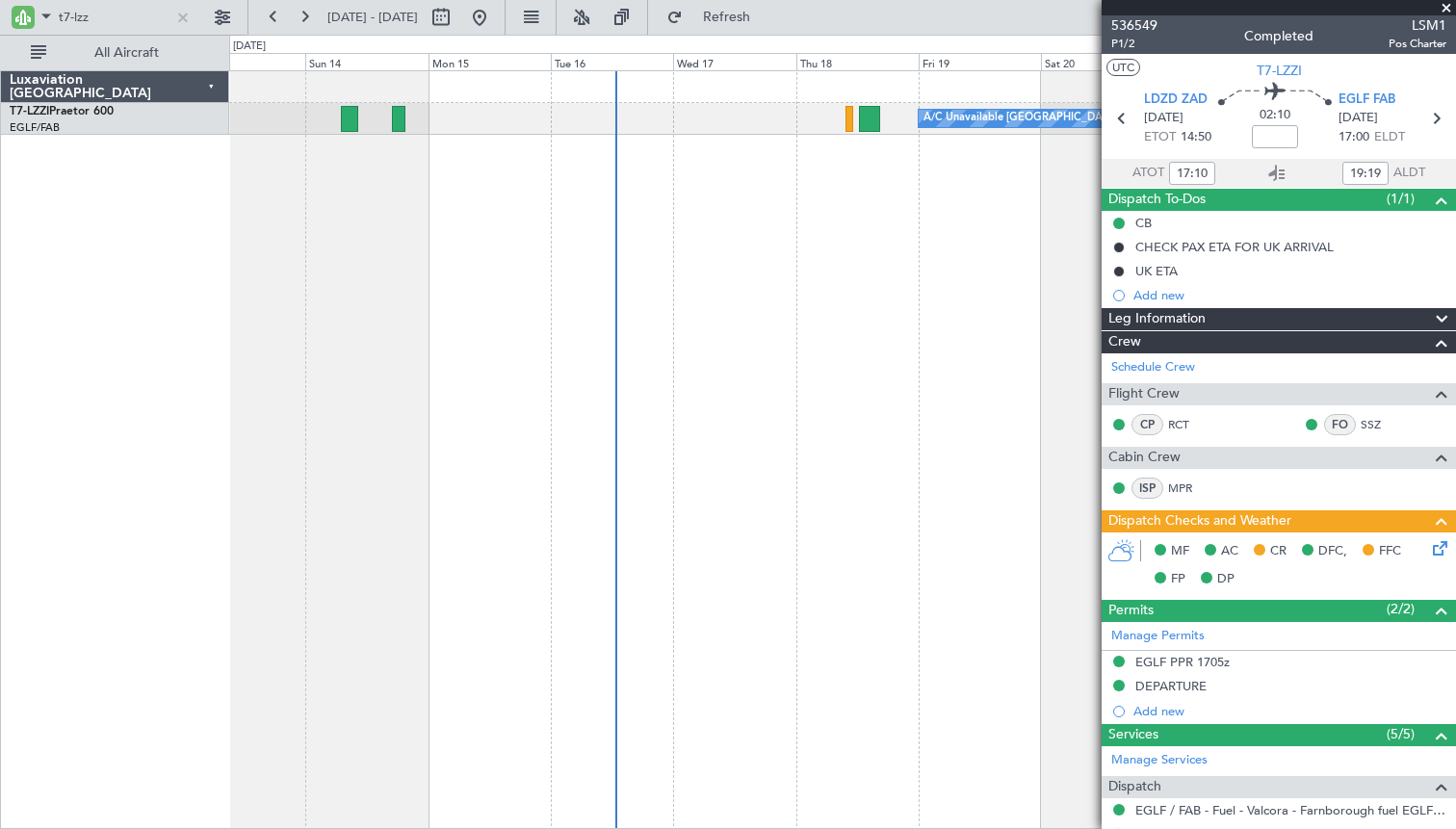
click at [815, 306] on div "A/C Unavailable [GEOGRAPHIC_DATA] ([GEOGRAPHIC_DATA])" at bounding box center [842, 450] width 1226 height 759
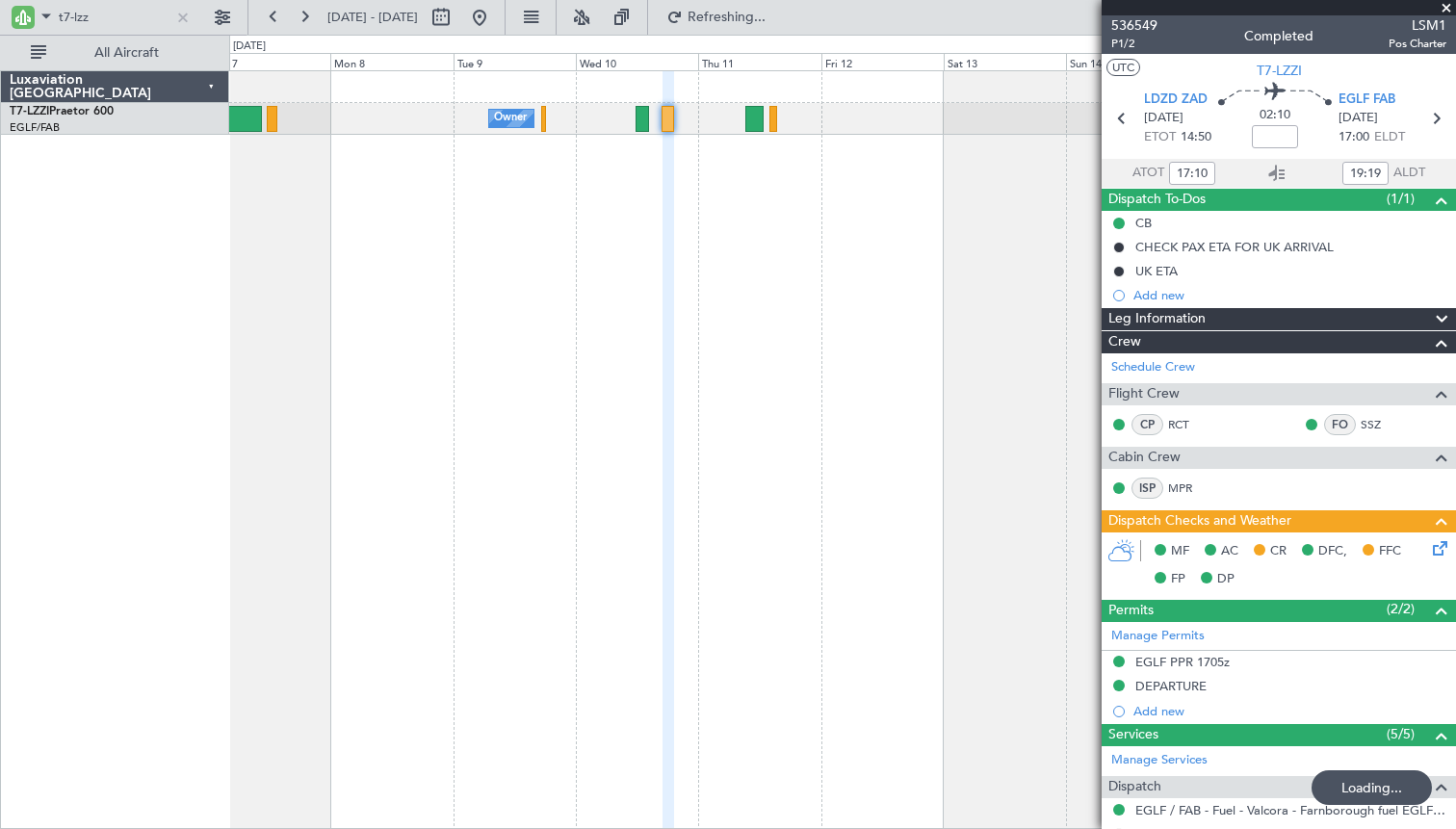
click at [810, 249] on div "Owner A/C Unavailable [GEOGRAPHIC_DATA] ([GEOGRAPHIC_DATA])" at bounding box center [842, 450] width 1226 height 759
click at [835, 314] on div "Owner A/C Unavailable [GEOGRAPHIC_DATA] ([GEOGRAPHIC_DATA])" at bounding box center [842, 450] width 1226 height 759
